Goal: Check status

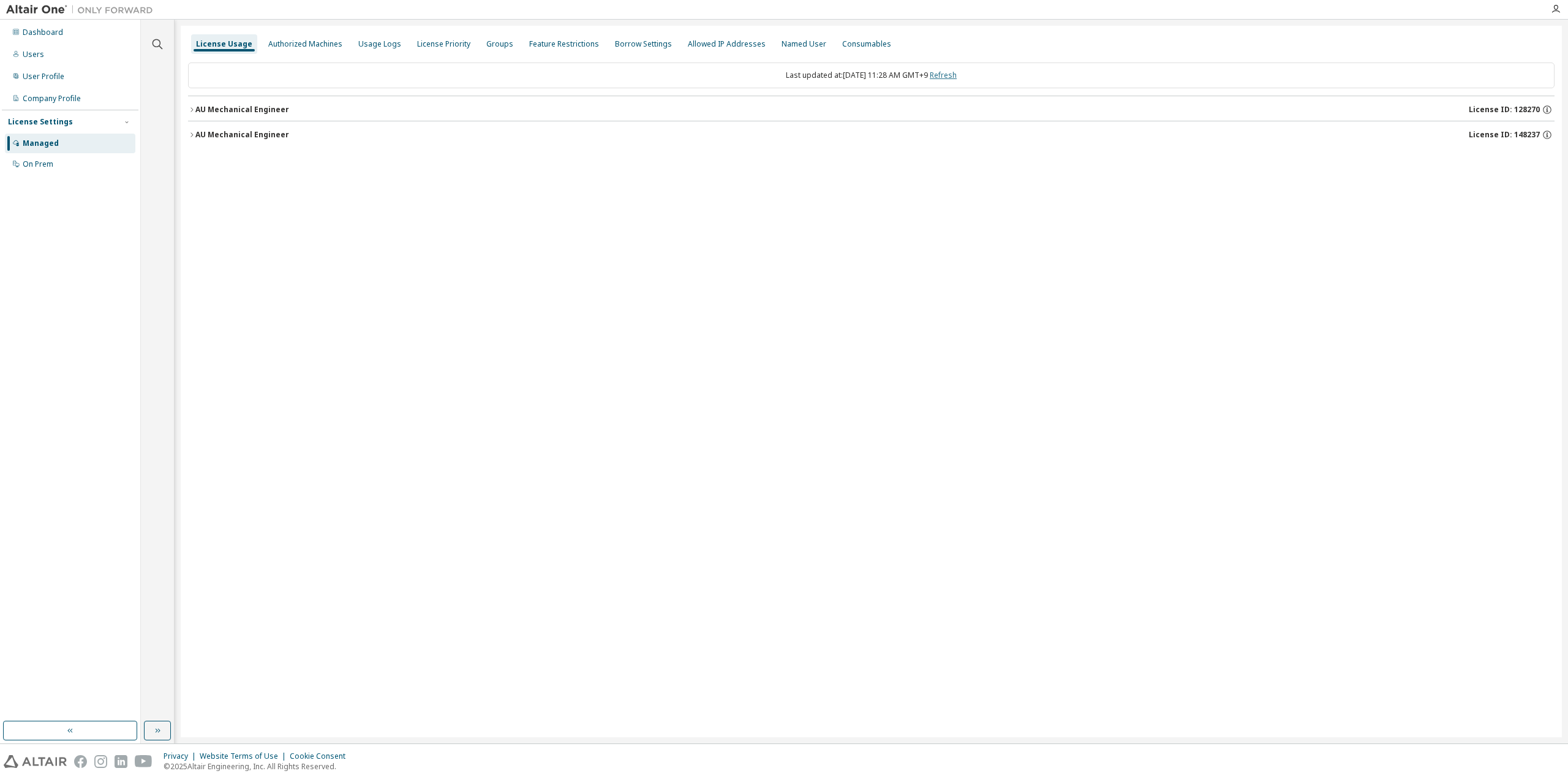
click at [957, 79] on link "Refresh" at bounding box center [944, 75] width 27 height 11
click at [206, 140] on button "AU Mechanical Engineer License ID: 148237" at bounding box center [871, 135] width 1366 height 27
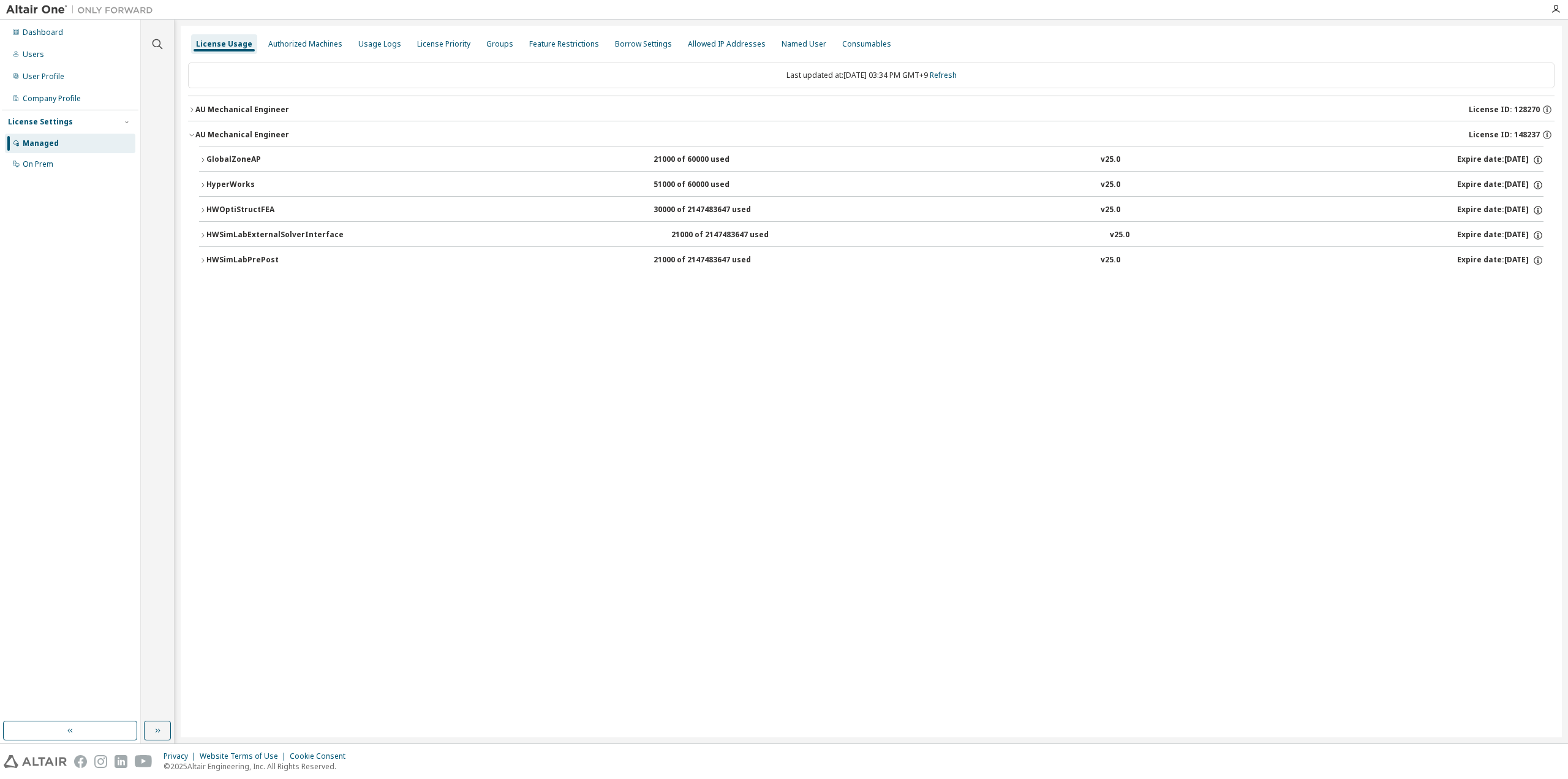
click at [229, 111] on div "AU Mechanical Engineer" at bounding box center [242, 109] width 94 height 10
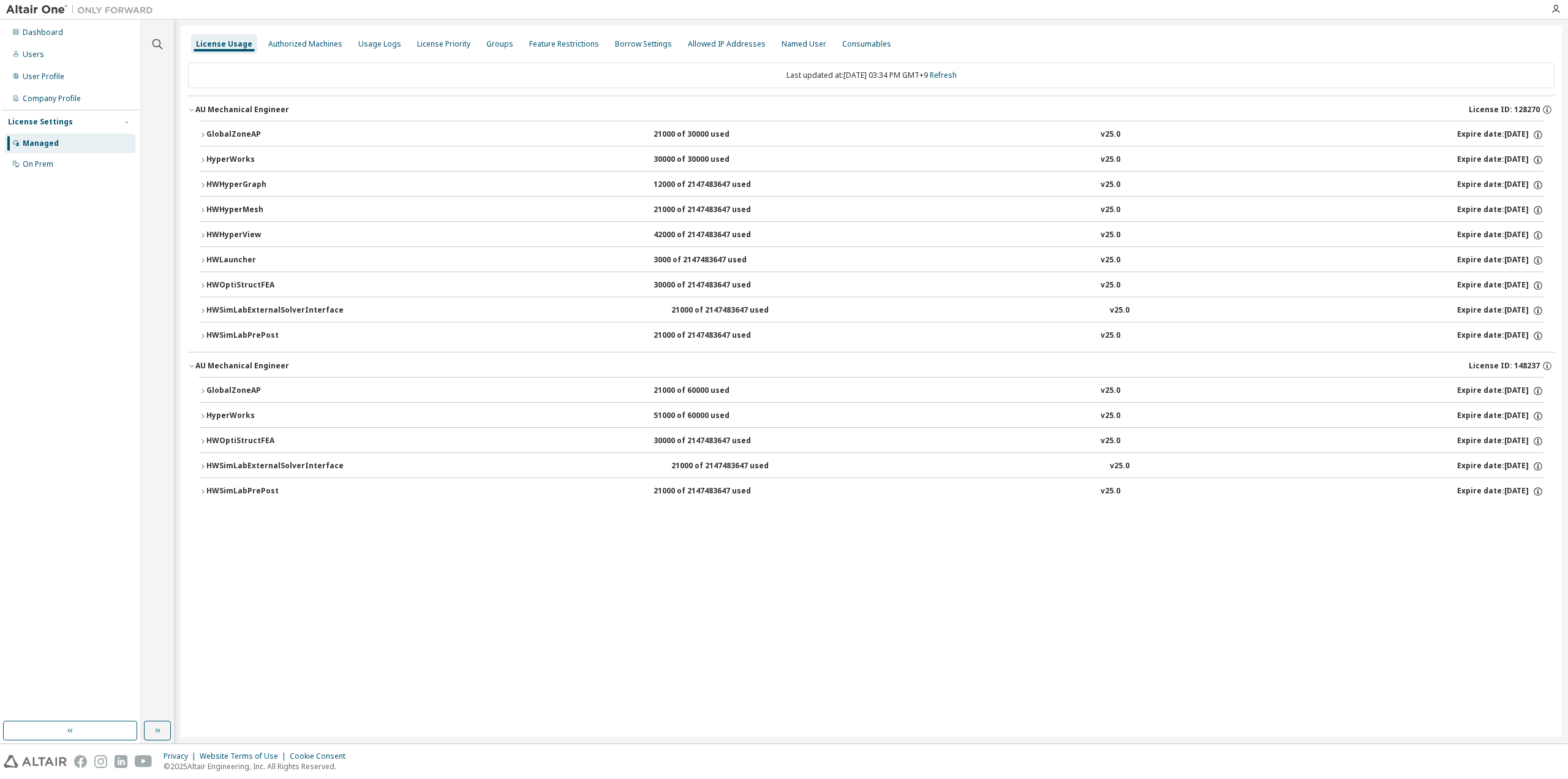
click at [229, 111] on div "AU Mechanical Engineer" at bounding box center [242, 109] width 94 height 10
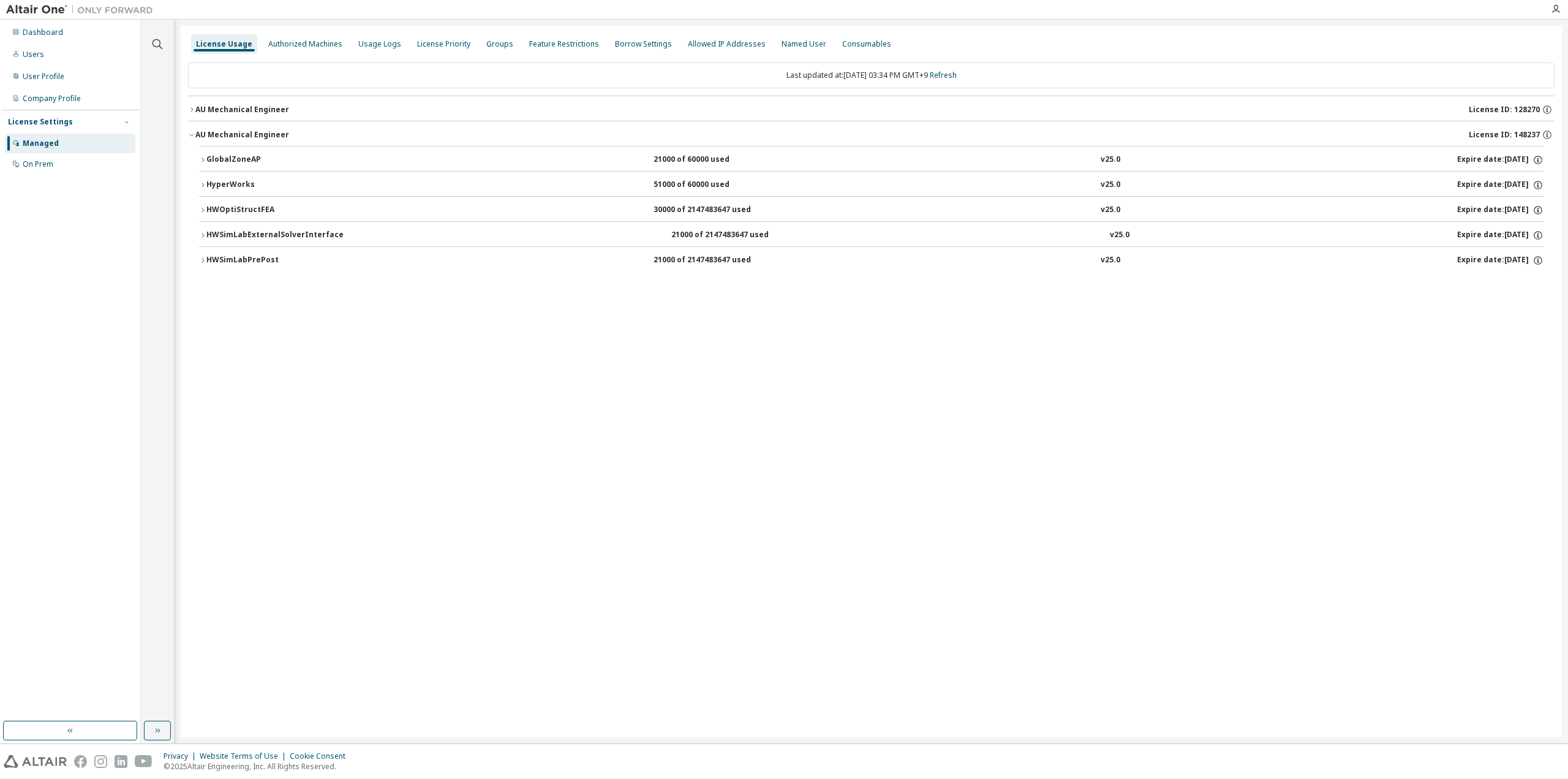
click at [232, 130] on div "AU Mechanical Engineer" at bounding box center [242, 135] width 94 height 10
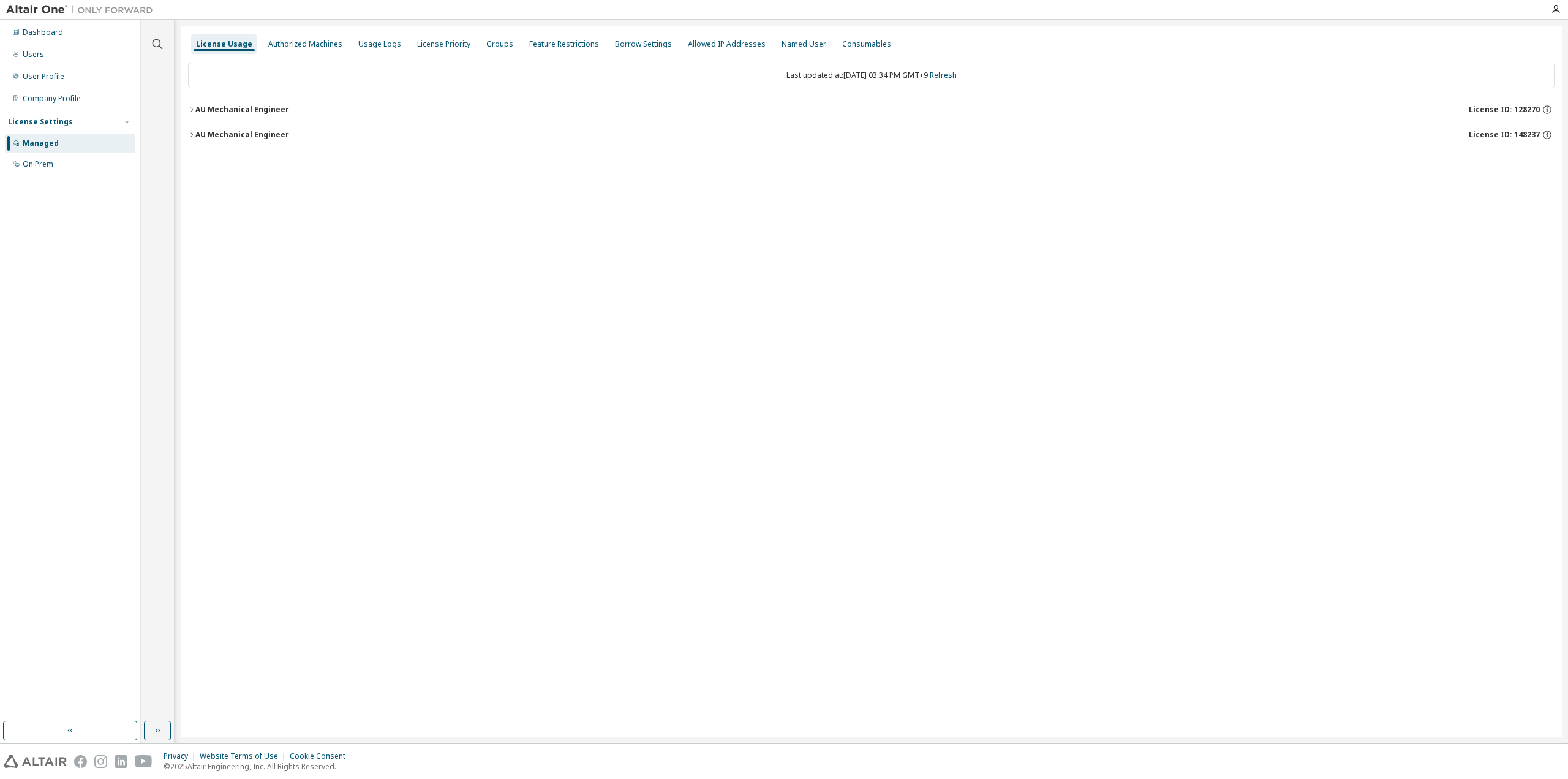
click at [235, 134] on div "AU Mechanical Engineer" at bounding box center [242, 135] width 94 height 10
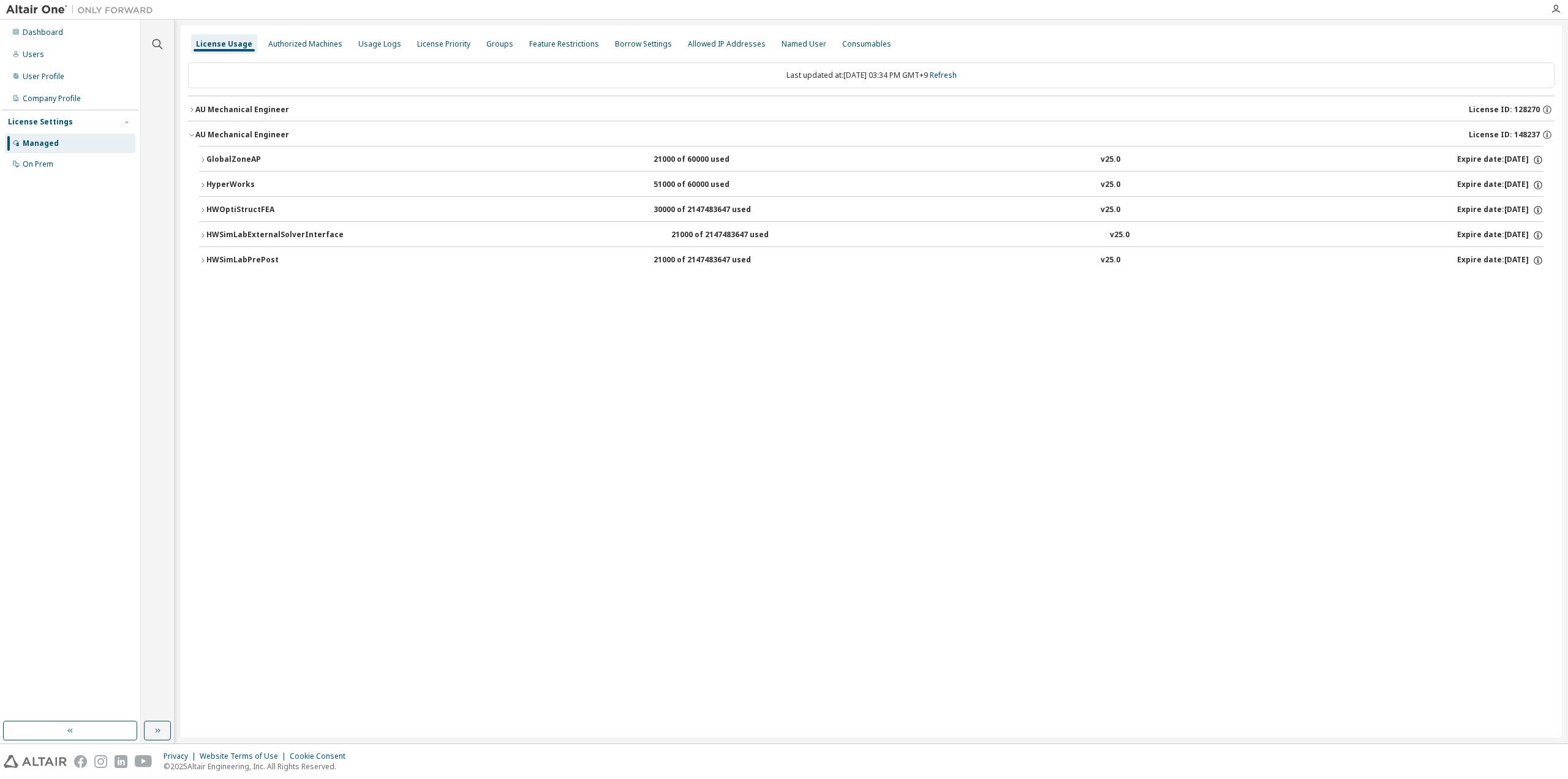
click at [233, 133] on div "AU Mechanical Engineer" at bounding box center [242, 135] width 94 height 10
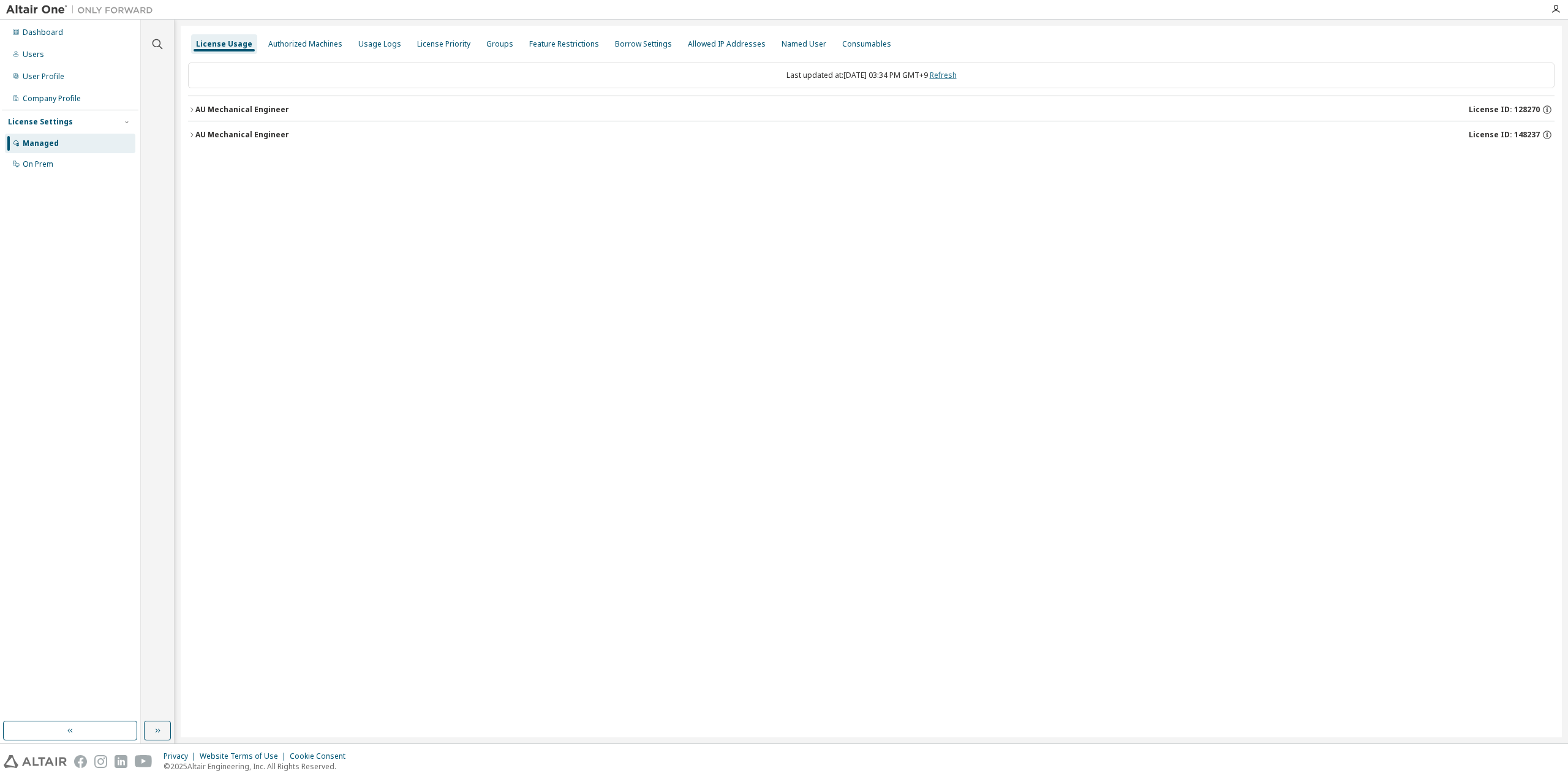
click at [957, 73] on link "Refresh" at bounding box center [944, 75] width 27 height 11
click at [252, 128] on button "AU Mechanical Engineer License ID: 148237" at bounding box center [871, 135] width 1366 height 27
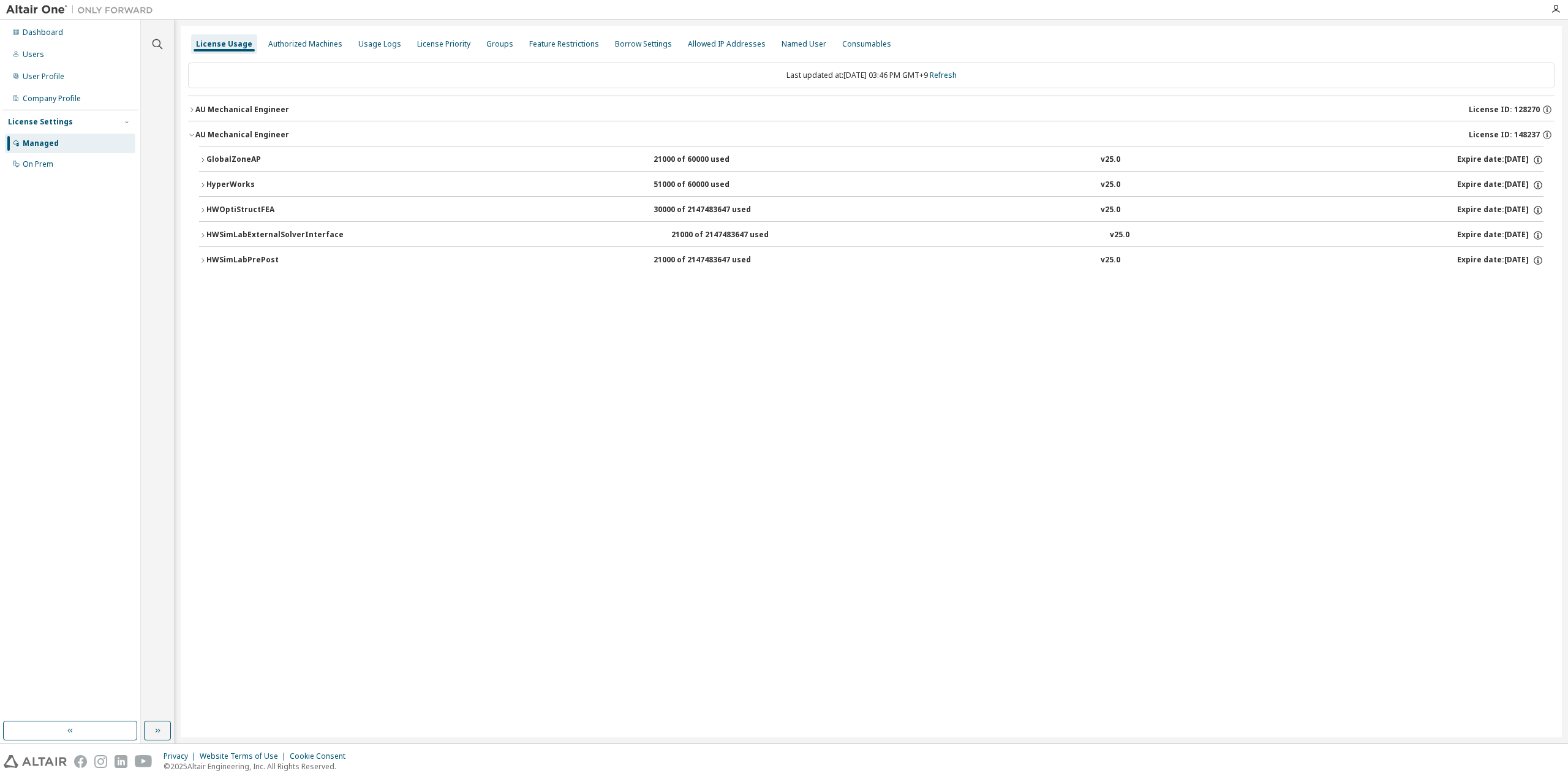
click at [252, 128] on button "AU Mechanical Engineer License ID: 148237" at bounding box center [871, 135] width 1366 height 27
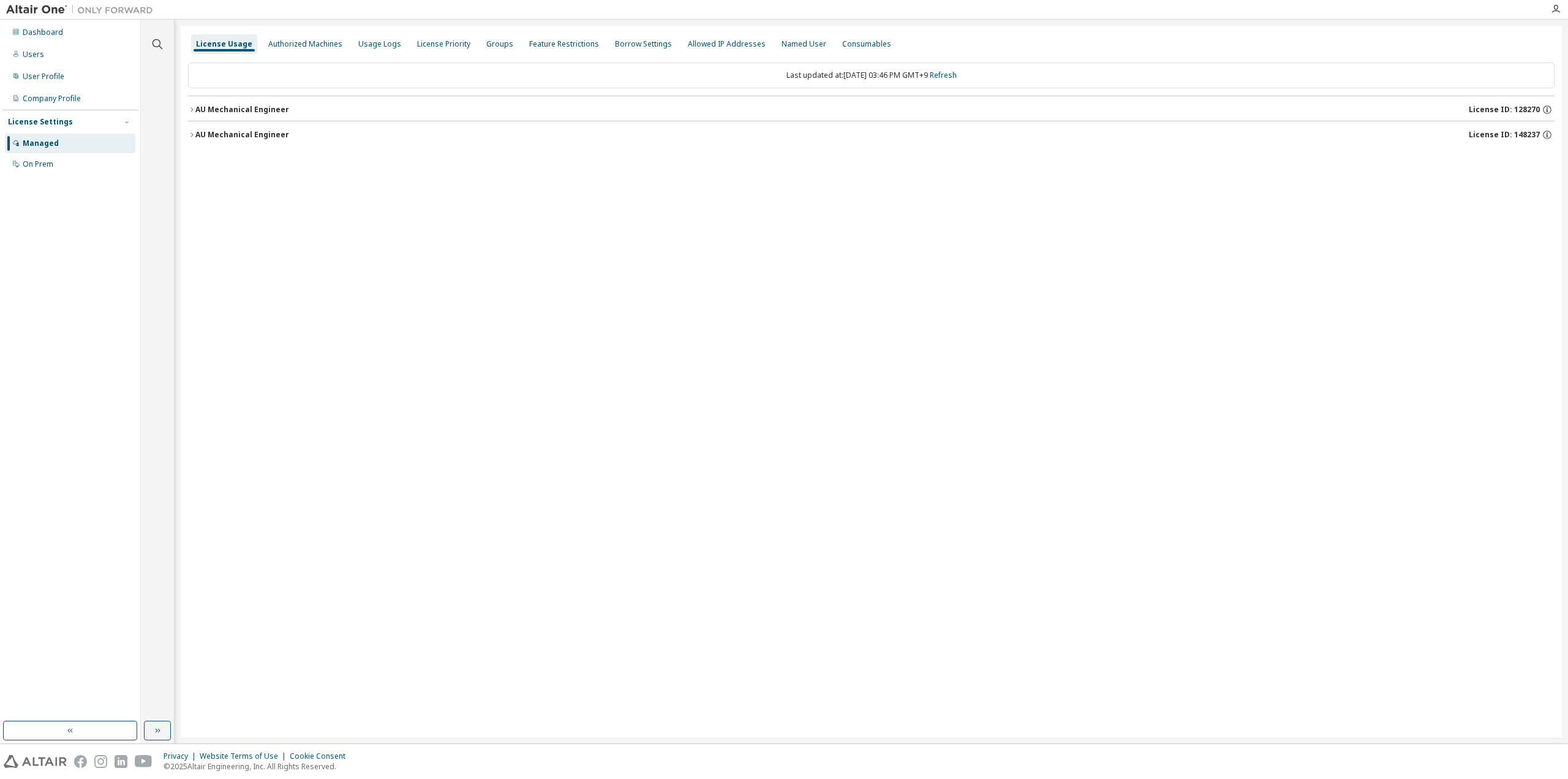
click at [263, 106] on div "AU Mechanical Engineer" at bounding box center [242, 109] width 94 height 10
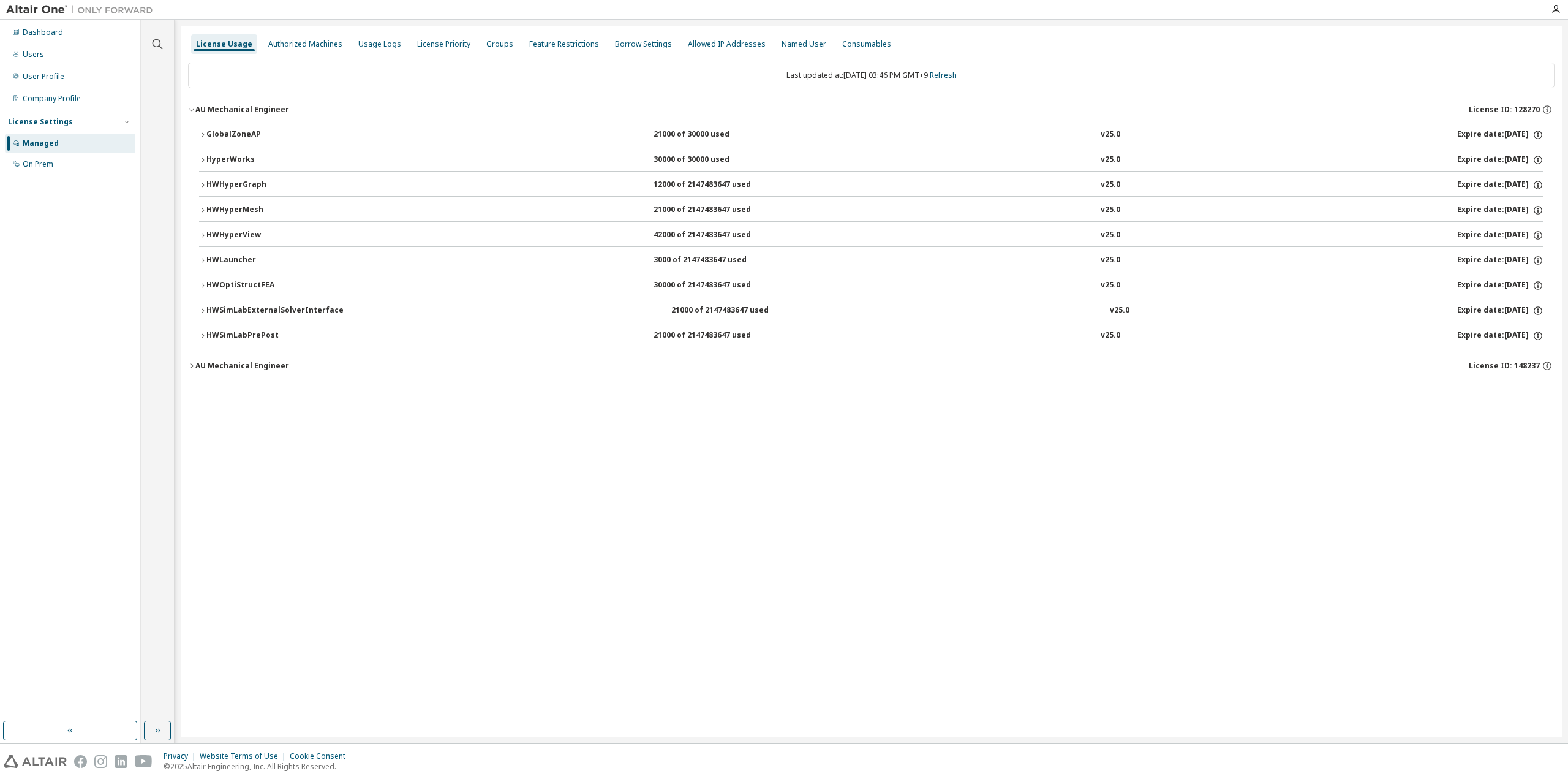
click at [252, 297] on button "HWSimLabExternalSolverInterface 21000 of 2147483647 used v25.0 Expire date: [DA…" at bounding box center [871, 311] width 1344 height 27
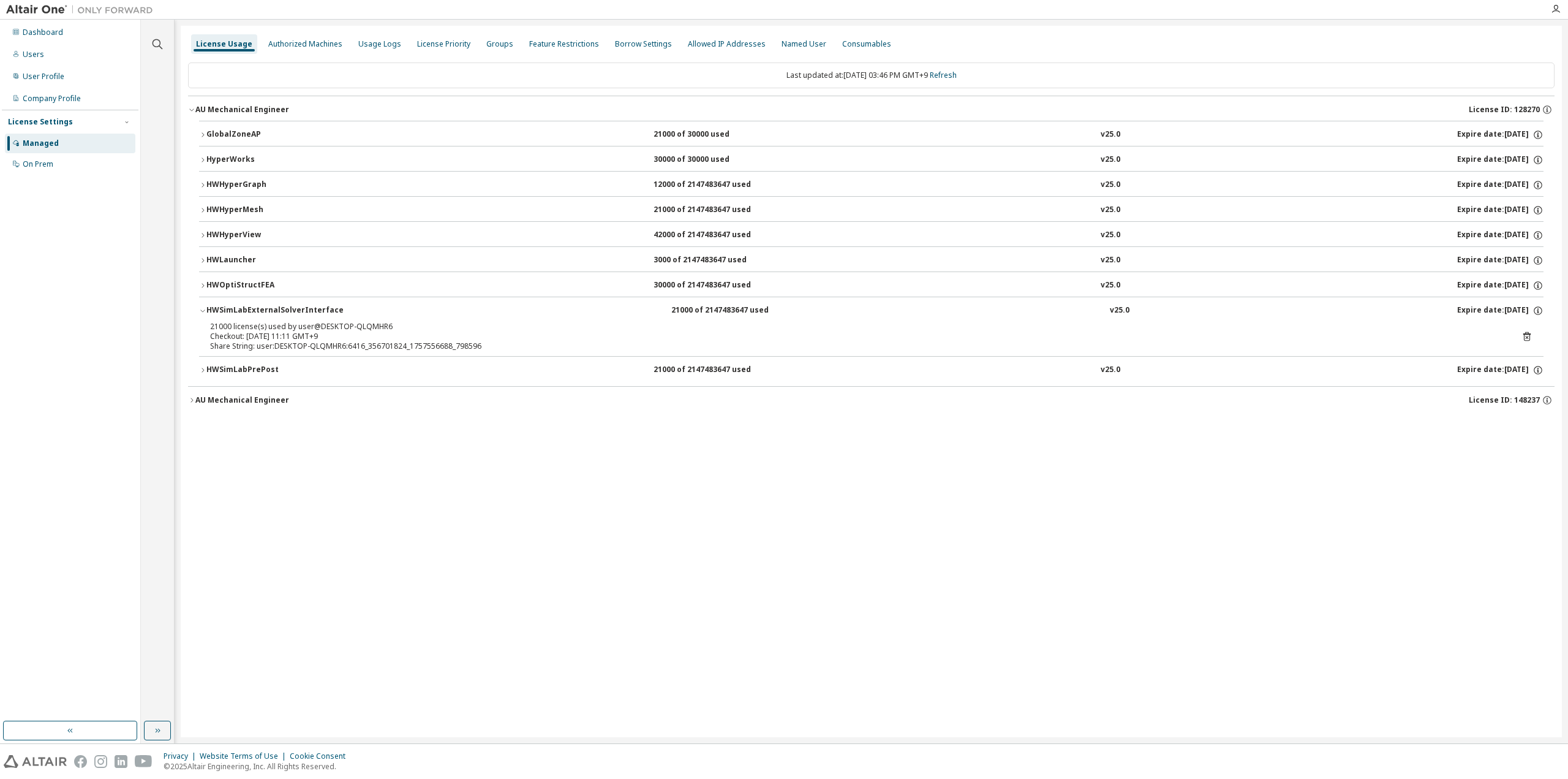
click at [236, 280] on div "HWOptiStructFEA" at bounding box center [261, 286] width 111 height 11
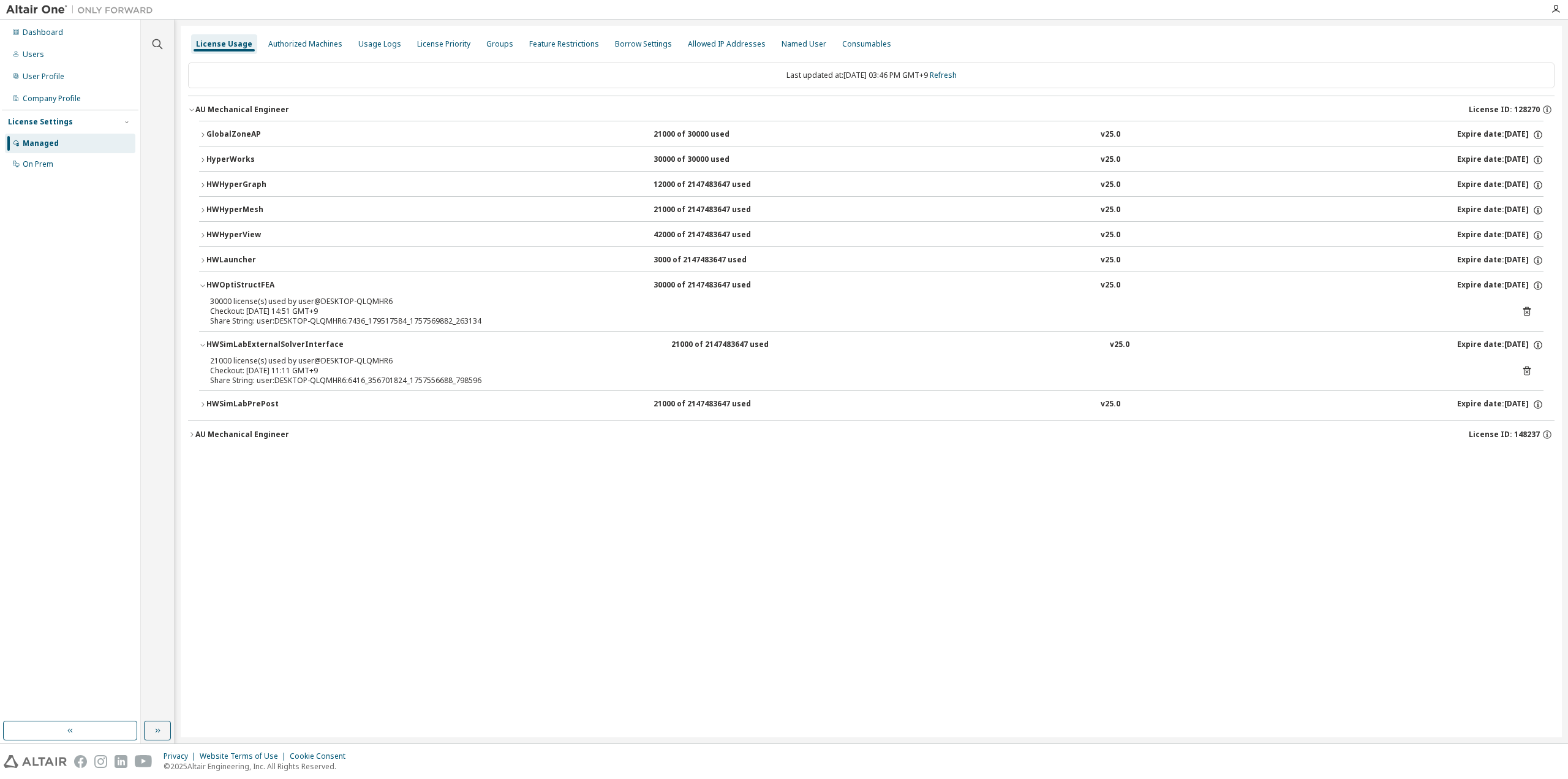
click at [236, 280] on div "HWOptiStructFEA" at bounding box center [261, 286] width 111 height 11
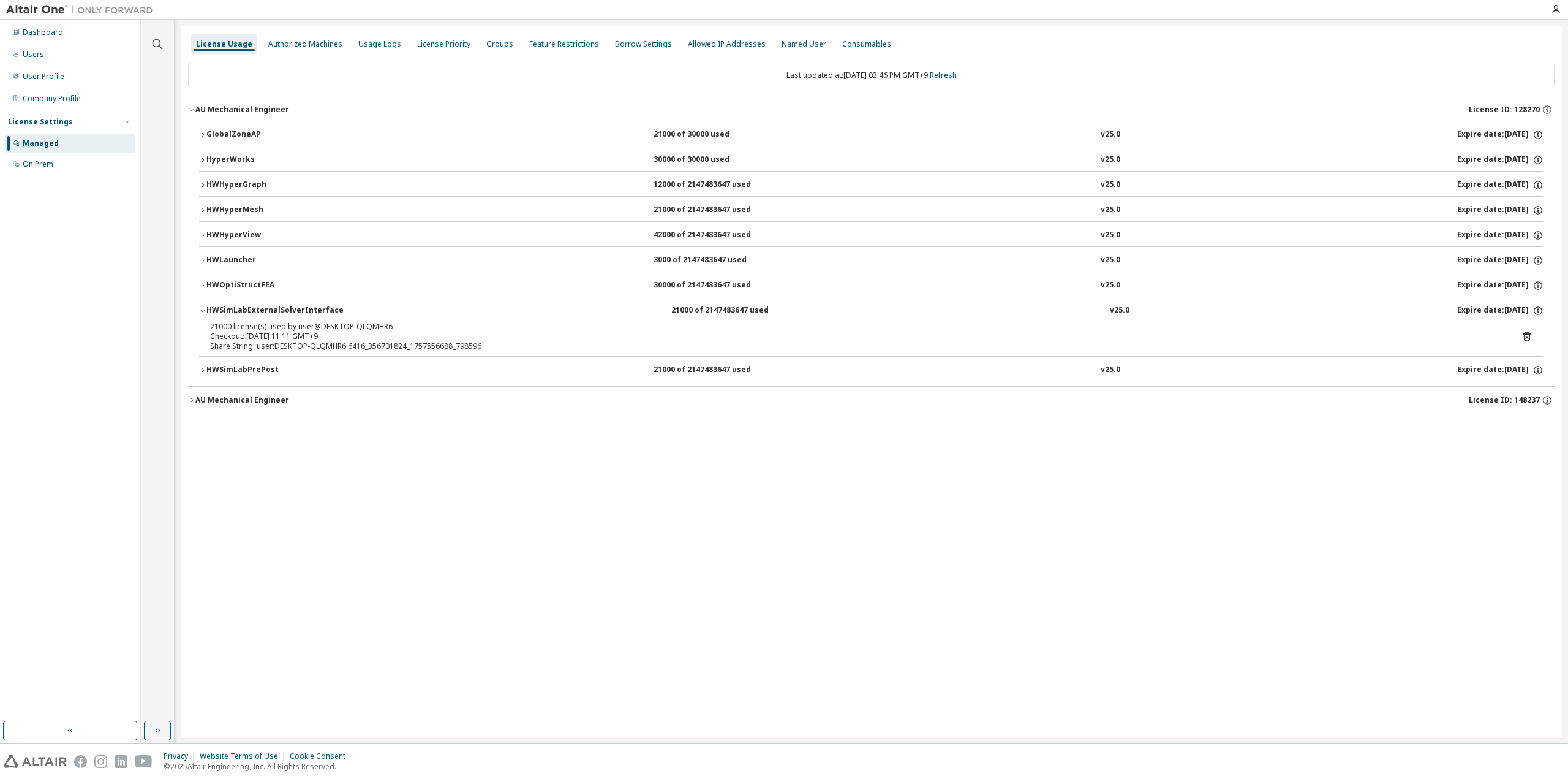
click at [235, 308] on div "HWSimLabExternalSolverInterface" at bounding box center [275, 311] width 137 height 11
